Goal: Transaction & Acquisition: Purchase product/service

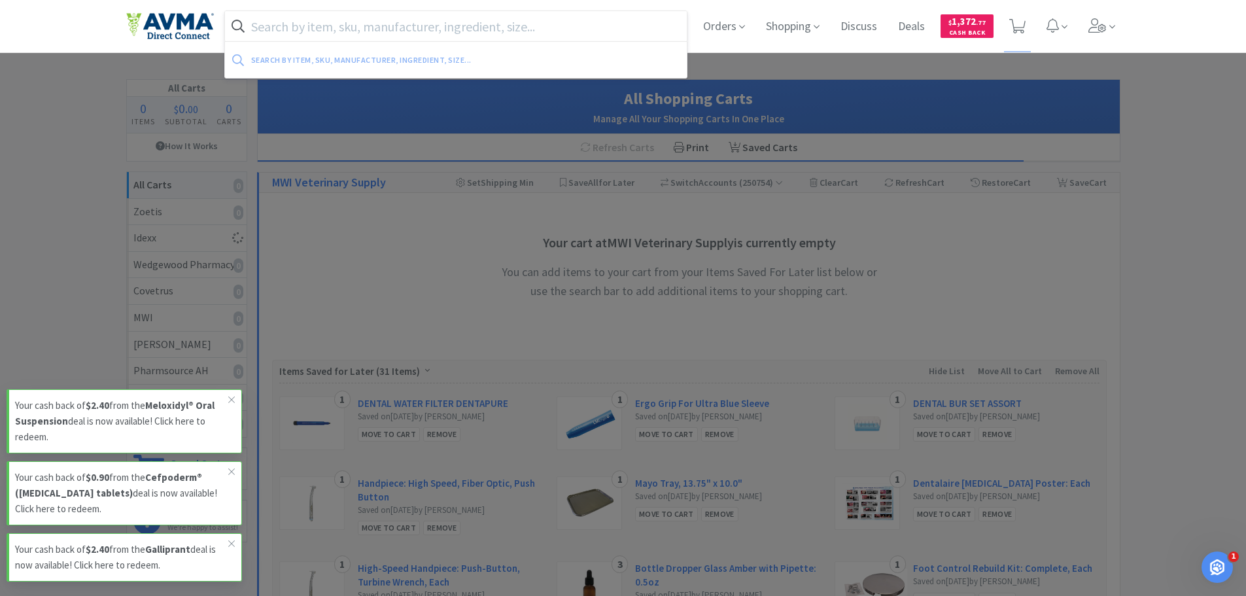
click at [440, 27] on input "text" at bounding box center [456, 26] width 463 height 30
type input "y"
paste input "yunnan baiyoa"
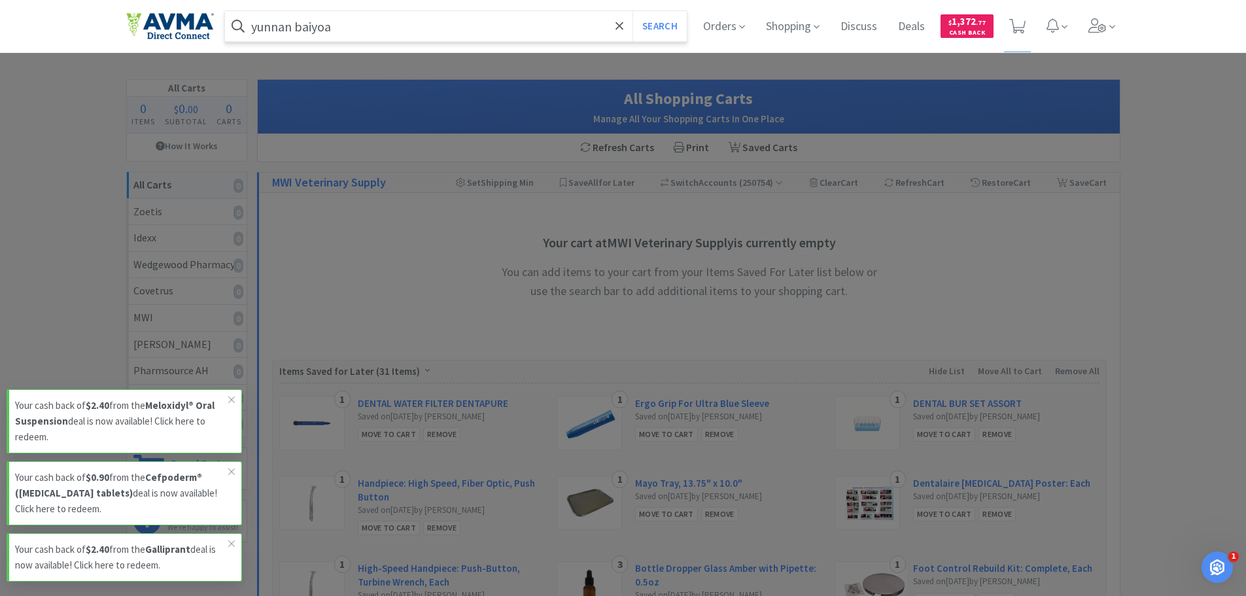
type input "yunnan baiyoa"
click at [633, 11] on button "Search" at bounding box center [660, 26] width 54 height 30
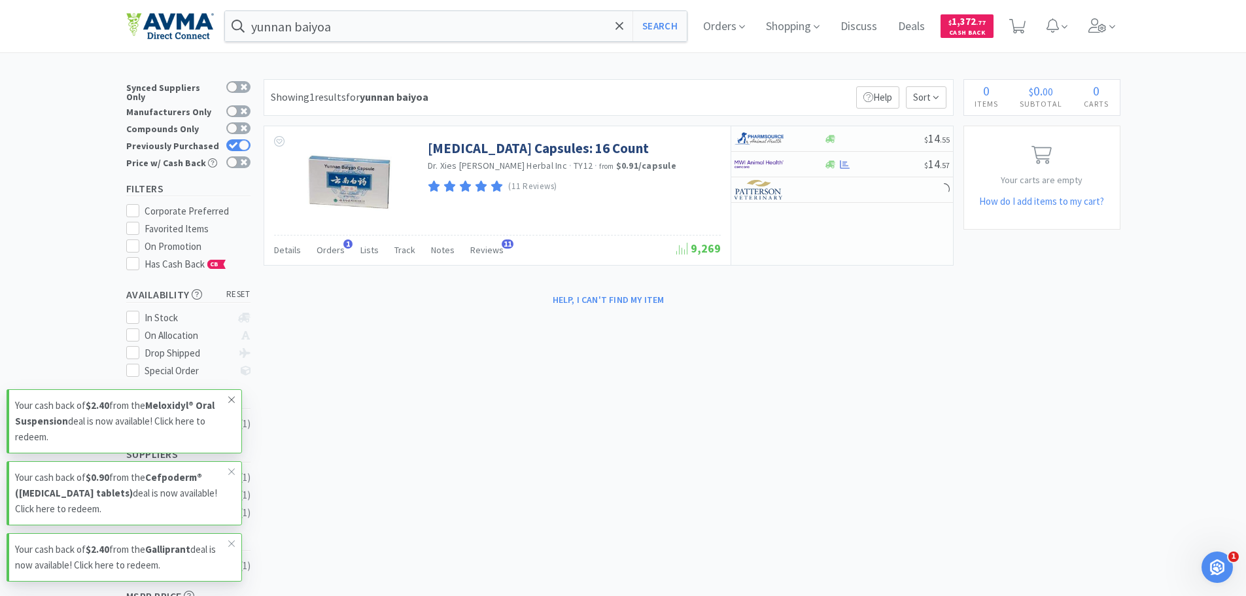
click at [232, 400] on icon at bounding box center [231, 399] width 7 height 7
click at [228, 470] on icon at bounding box center [232, 471] width 8 height 10
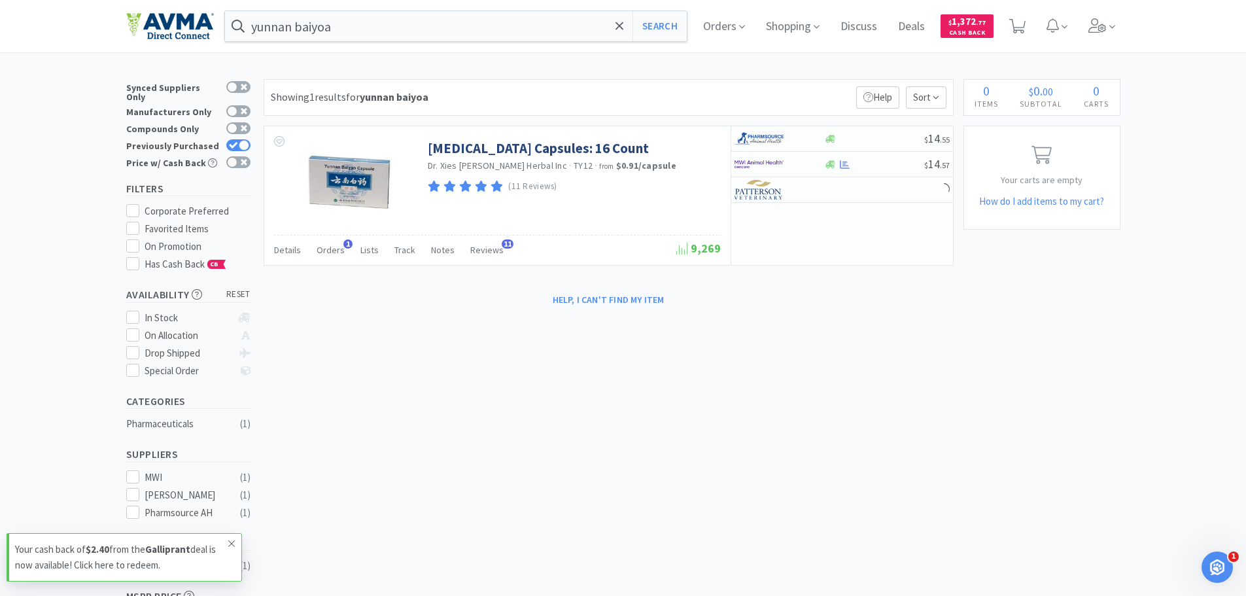
click at [230, 539] on icon at bounding box center [232, 543] width 8 height 10
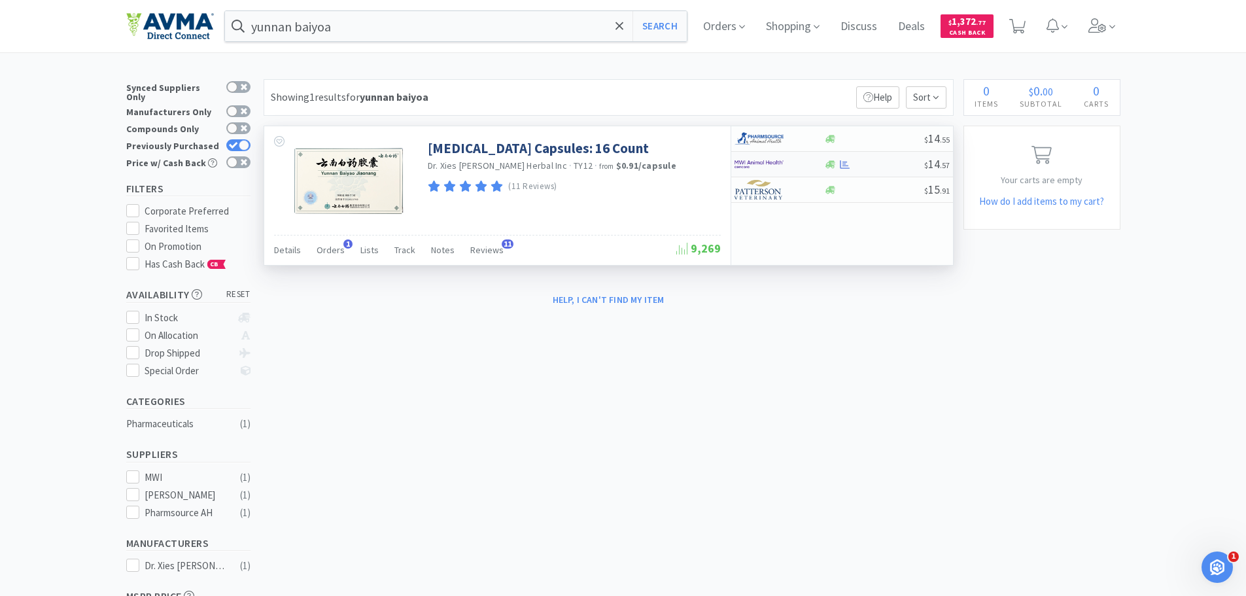
click at [880, 163] on div at bounding box center [874, 165] width 100 height 10
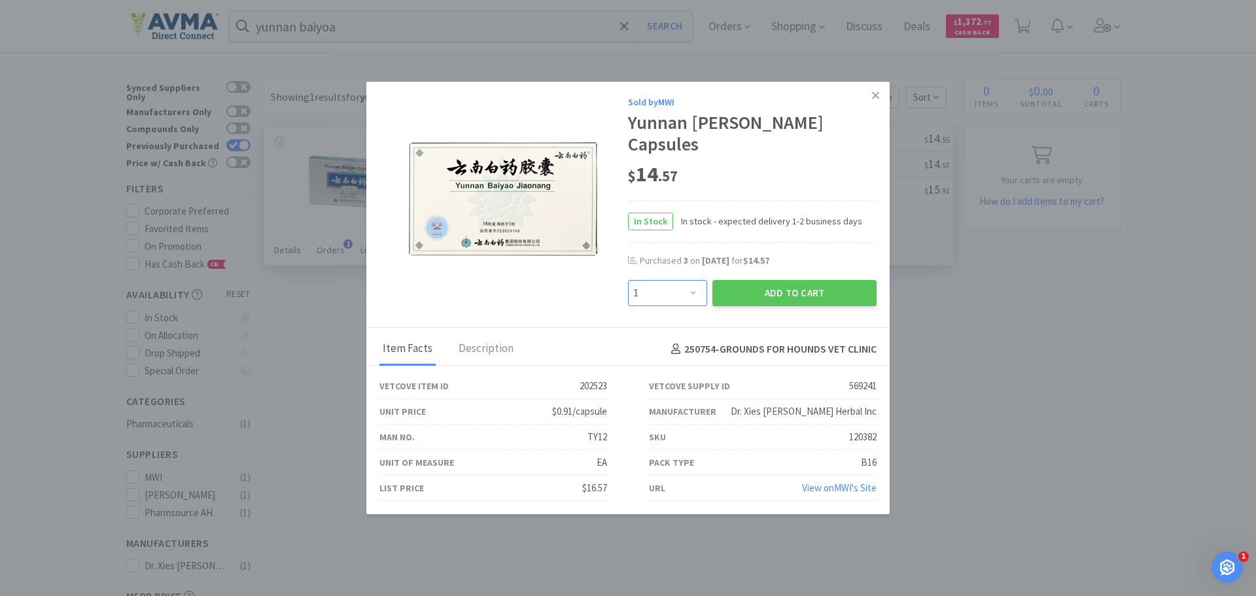
click at [699, 283] on select "Enter Quantity 1 2 3 4 5 6 7 8 9 10 11 12 13 14 15 16 17 18 19 20 Enter Quantity" at bounding box center [667, 293] width 79 height 26
select select "2"
click at [628, 280] on select "Enter Quantity 1 2 3 4 5 6 7 8 9 10 11 12 13 14 15 16 17 18 19 20 Enter Quantity" at bounding box center [667, 293] width 79 height 26
click at [801, 288] on button "Add to Cart" at bounding box center [794, 293] width 164 height 26
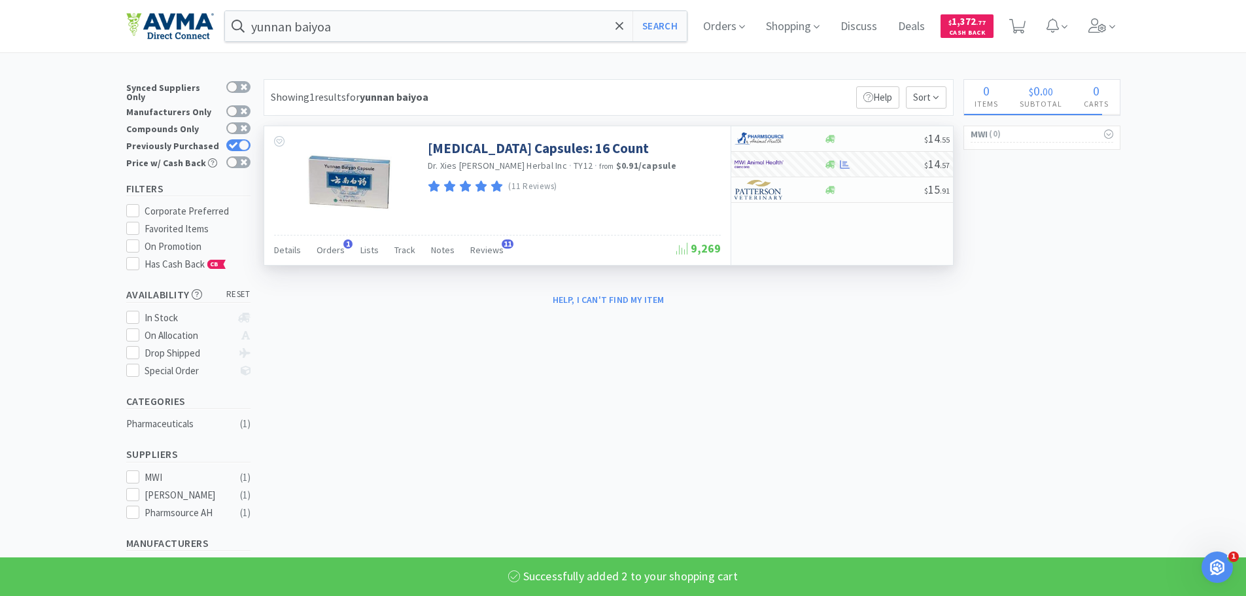
select select "2"
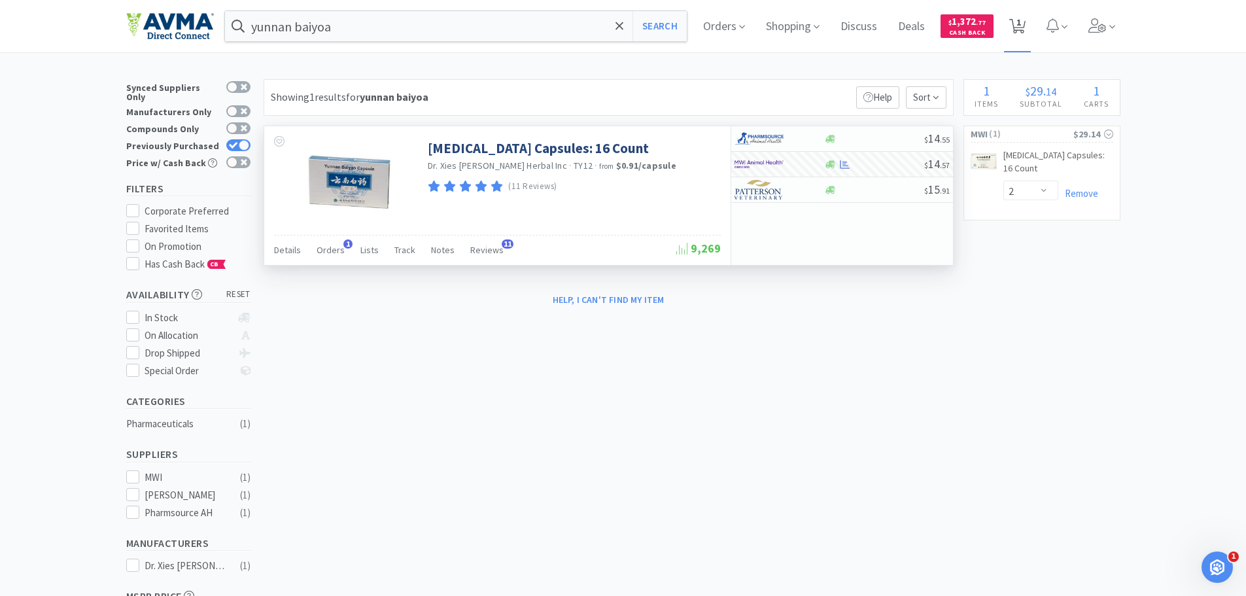
click at [1021, 22] on span "1" at bounding box center [1019, 22] width 5 height 52
select select "2"
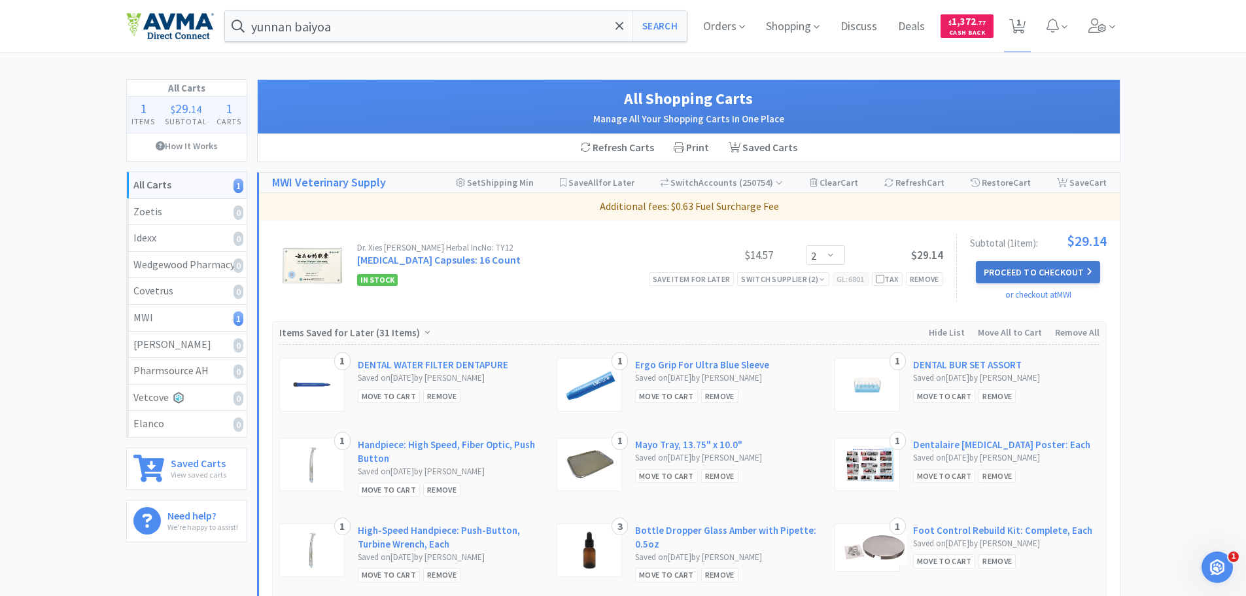
click at [1055, 270] on button "Proceed to Checkout" at bounding box center [1038, 272] width 124 height 22
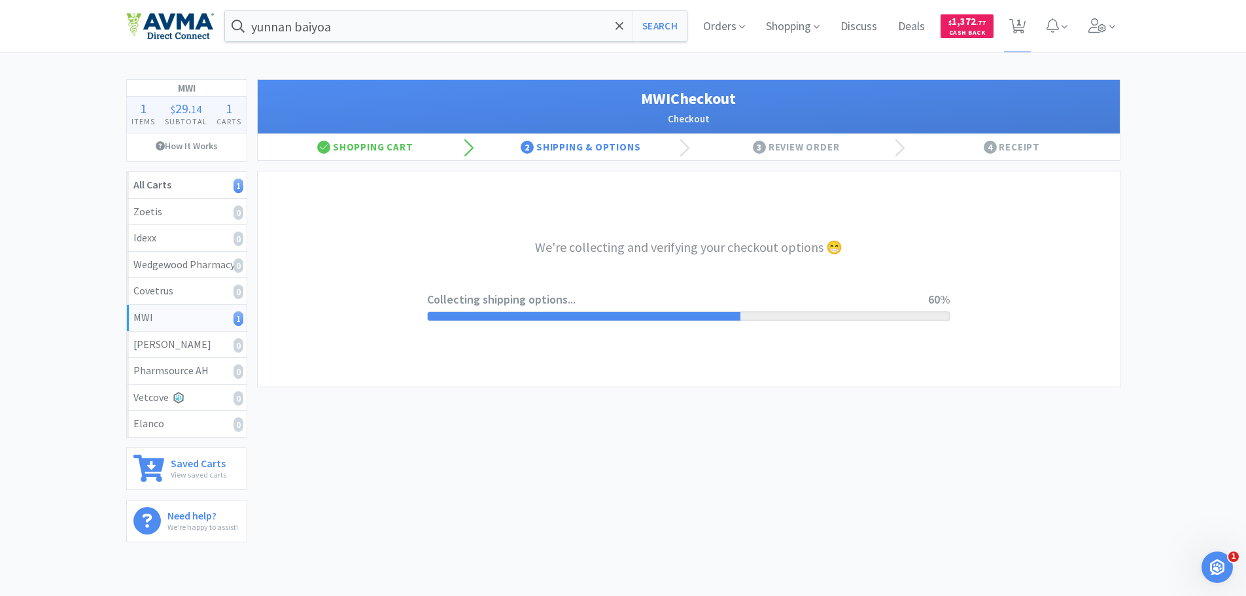
select select "STD_"
select select "GP1"
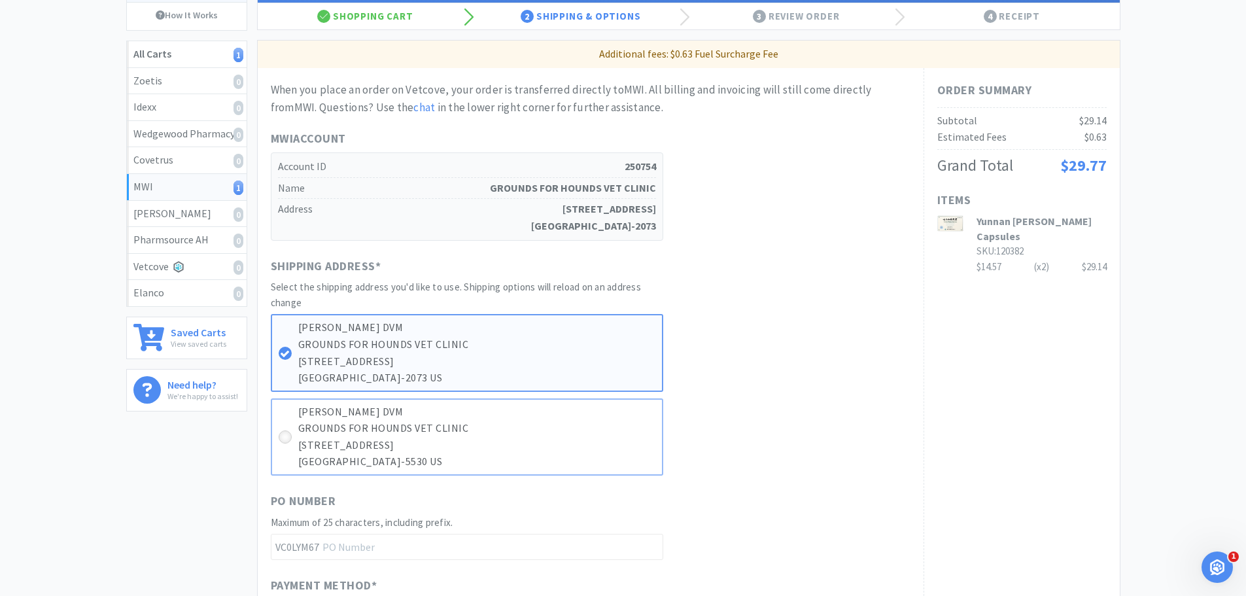
click at [288, 438] on icon at bounding box center [285, 437] width 10 height 10
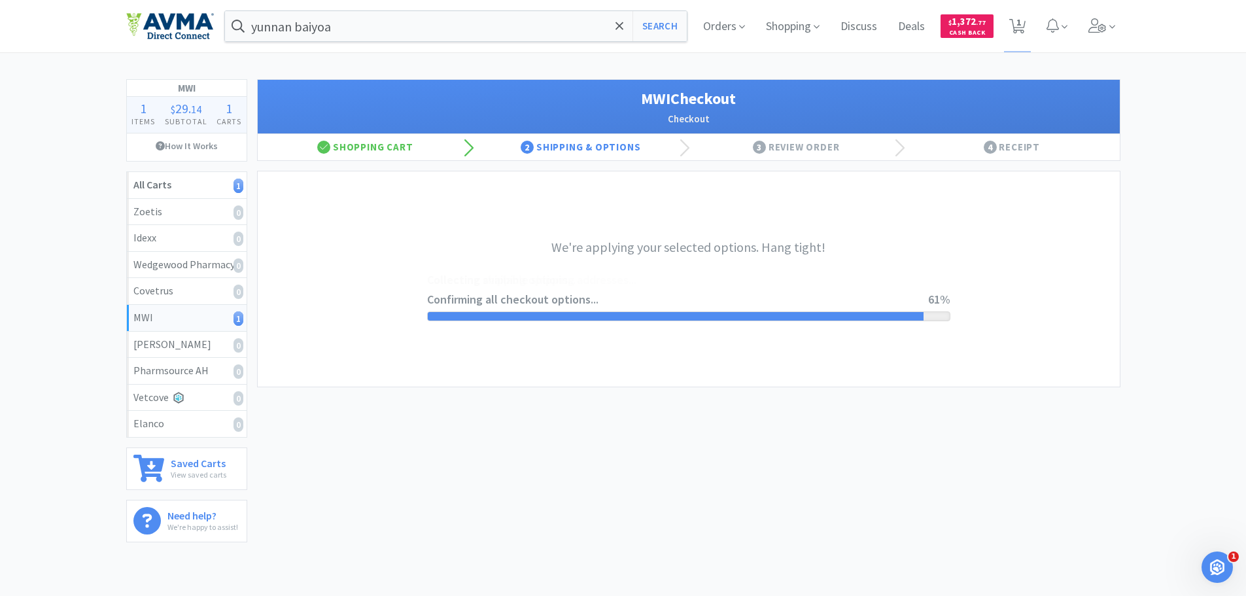
select select "STD_"
select select "GP1"
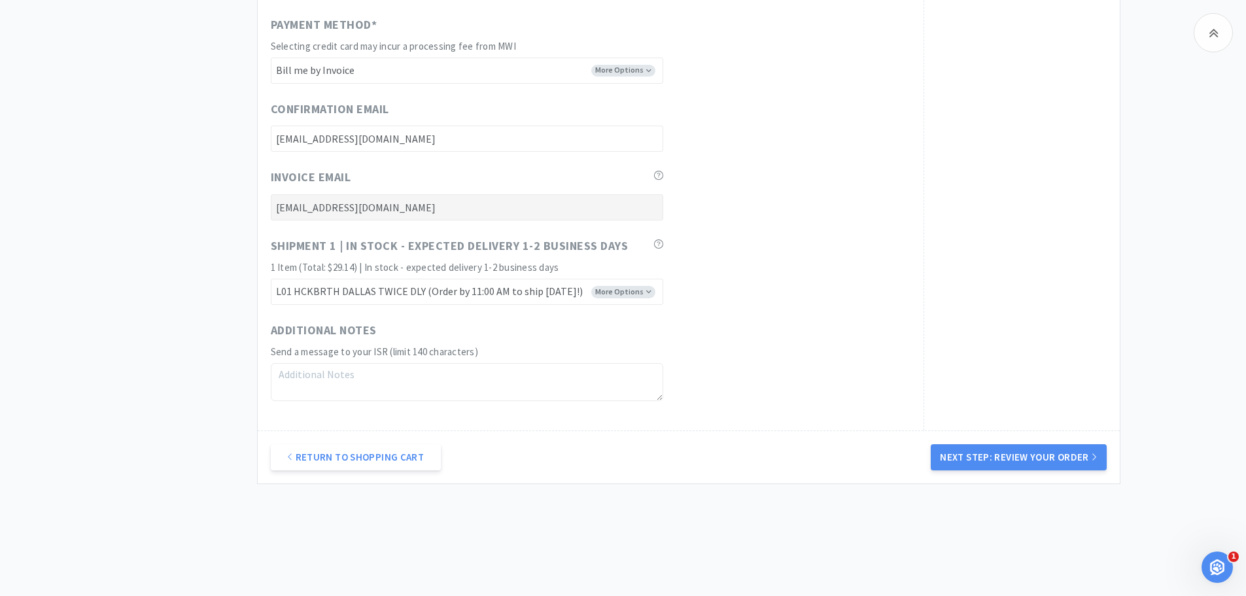
scroll to position [698, 0]
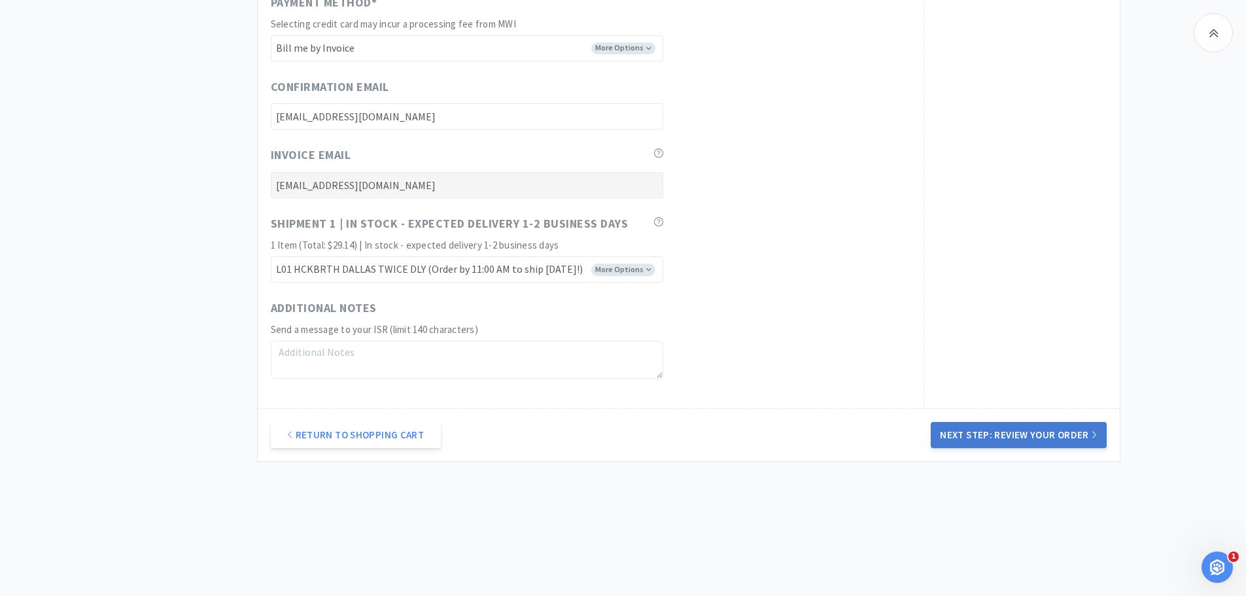
click at [1002, 434] on button "Next Step: Review Your Order" at bounding box center [1018, 435] width 175 height 26
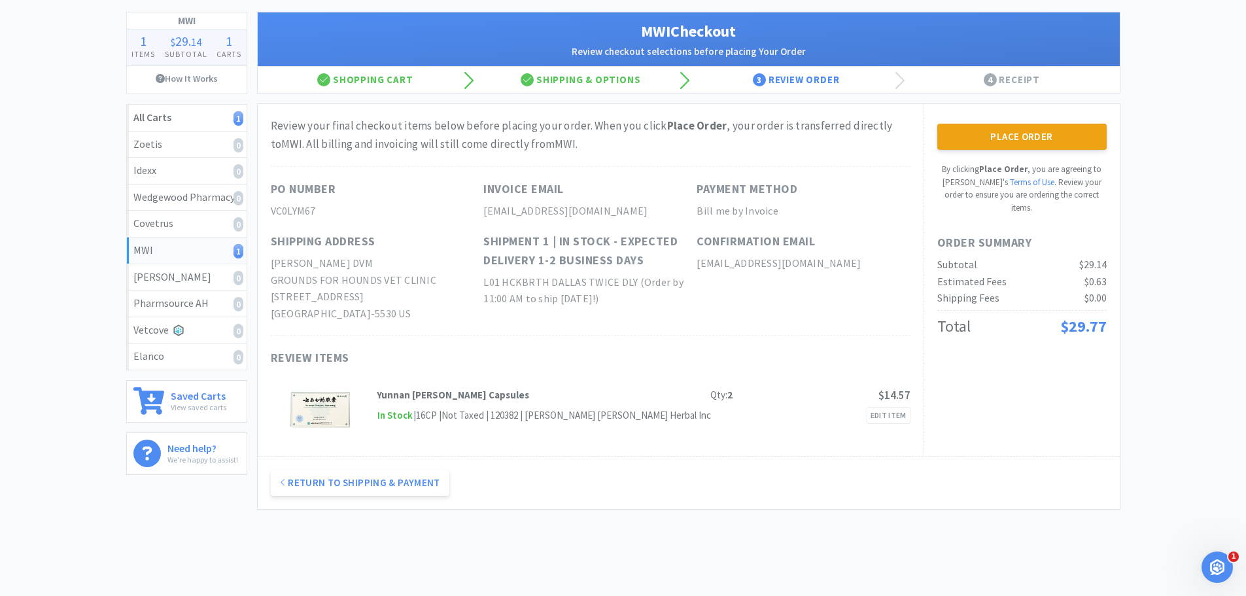
scroll to position [0, 0]
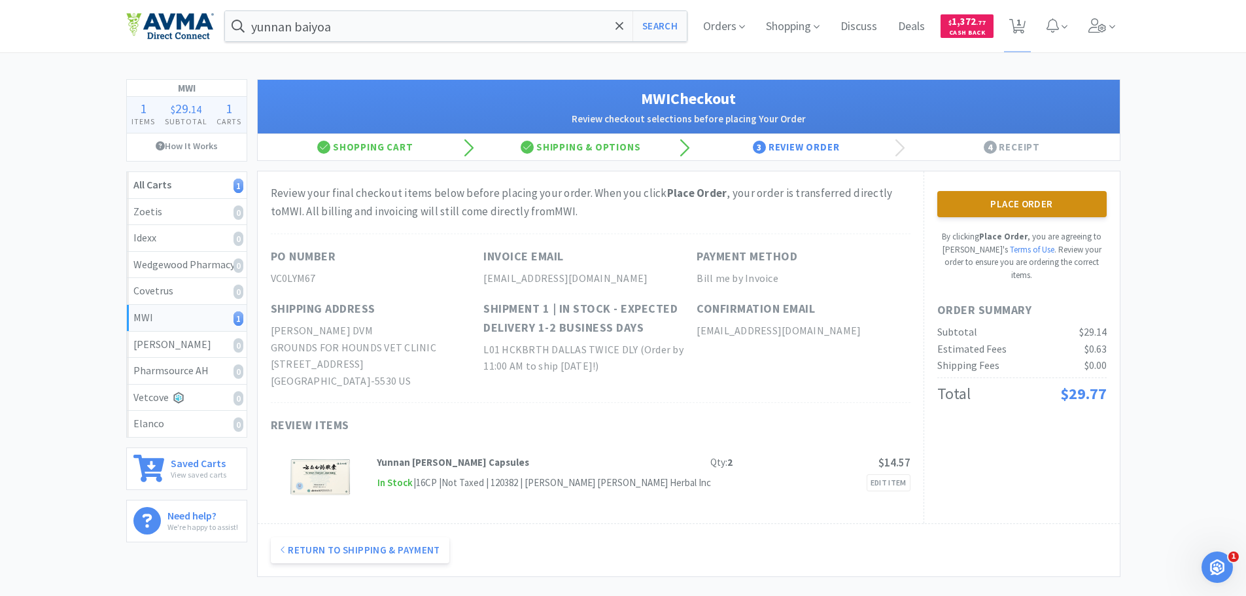
click at [1014, 209] on button "Place Order" at bounding box center [1021, 204] width 169 height 26
